Goal: Navigation & Orientation: Find specific page/section

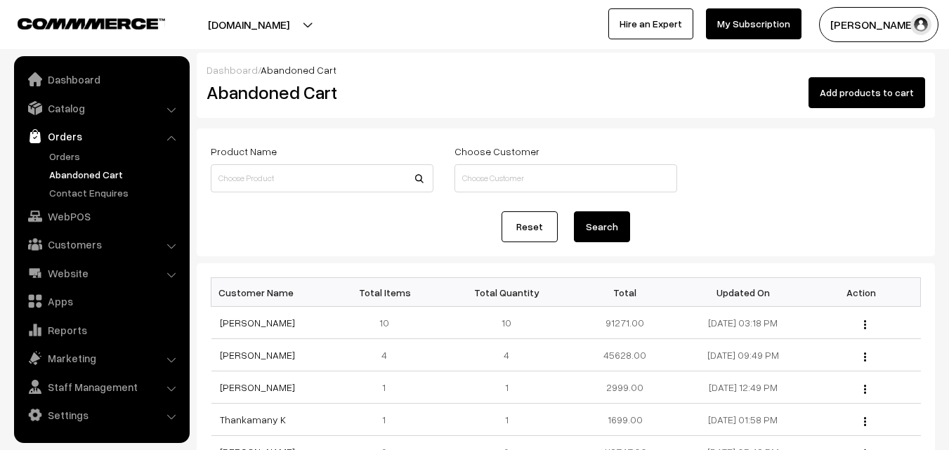
click at [71, 169] on link "Abandoned Cart" at bounding box center [115, 174] width 139 height 15
click at [67, 159] on link "Orders" at bounding box center [115, 156] width 139 height 15
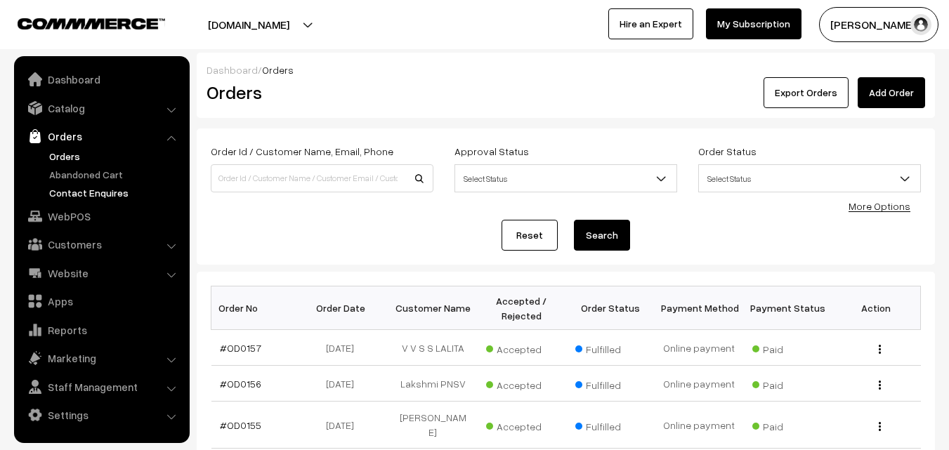
click at [75, 191] on link "Contact Enquires" at bounding box center [115, 192] width 139 height 15
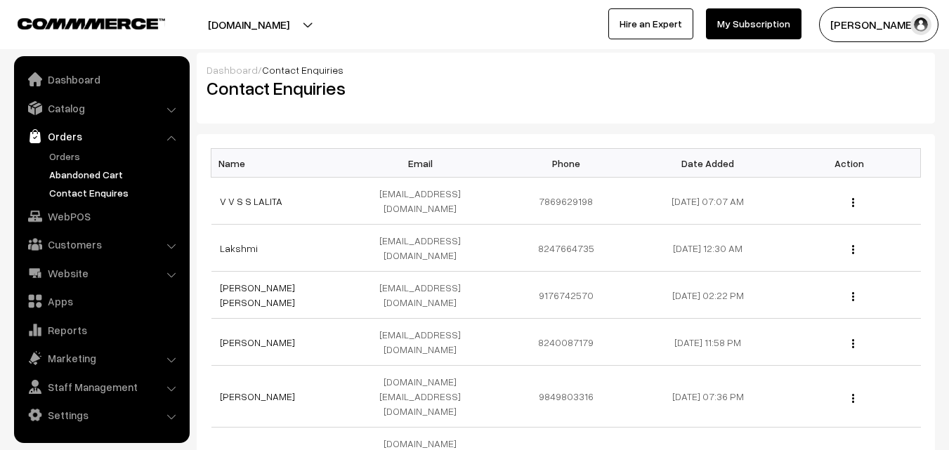
click at [75, 175] on link "Abandoned Cart" at bounding box center [115, 174] width 139 height 15
